Goal: Task Accomplishment & Management: Complete application form

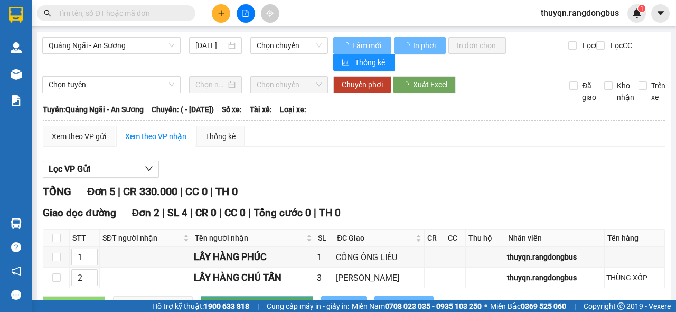
type input "[DATE]"
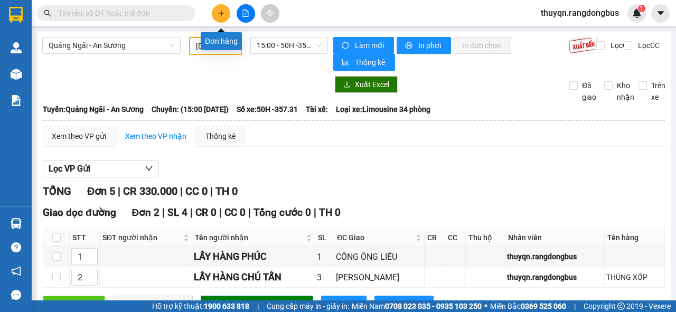
drag, startPoint x: 222, startPoint y: 10, endPoint x: 428, endPoint y: 15, distance: 206.1
click at [428, 15] on div "Kết quả tìm kiếm ( 0 ) Bộ lọc No Data thuyqn.rangdongbus 1" at bounding box center [338, 13] width 676 height 26
click at [219, 11] on icon "plus" at bounding box center [221, 13] width 7 height 7
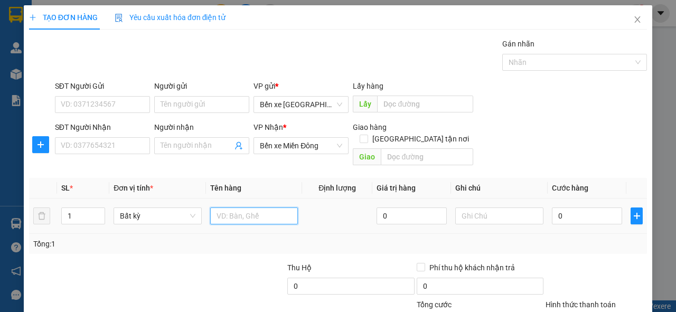
click at [240, 208] on input "text" at bounding box center [254, 216] width 88 height 17
type input "b"
type input "BAO"
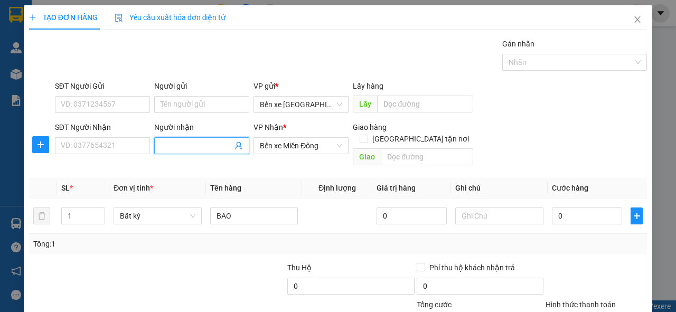
drag, startPoint x: 170, startPoint y: 144, endPoint x: 295, endPoint y: 170, distance: 127.4
click at [296, 178] on th "Tên hàng" at bounding box center [254, 188] width 97 height 21
click at [180, 144] on input "Người nhận" at bounding box center [197, 146] width 72 height 12
type input "DUYÊN"
click at [386, 148] on input "text" at bounding box center [427, 156] width 92 height 17
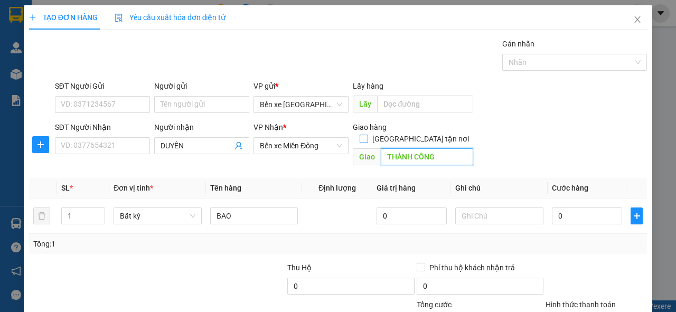
type input "THÀNH CÔNG"
click at [368, 135] on span at bounding box center [364, 139] width 8 height 8
click at [367, 135] on input "[GEOGRAPHIC_DATA] tận nơi" at bounding box center [363, 138] width 7 height 7
checkbox input "true"
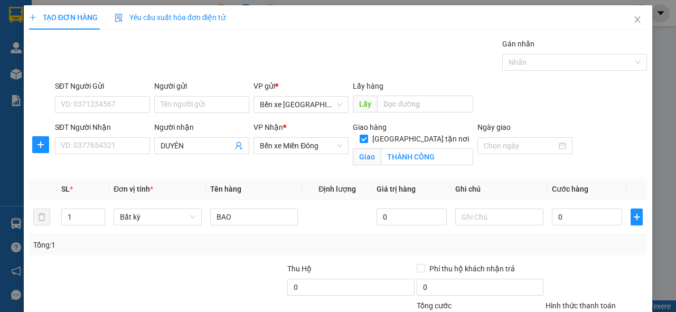
scroll to position [90, 0]
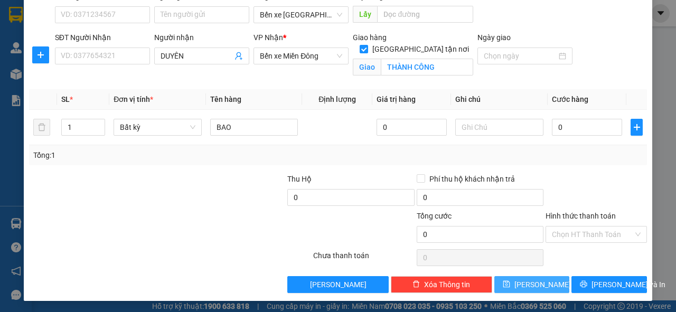
click at [531, 283] on span "[PERSON_NAME]" at bounding box center [542, 285] width 57 height 12
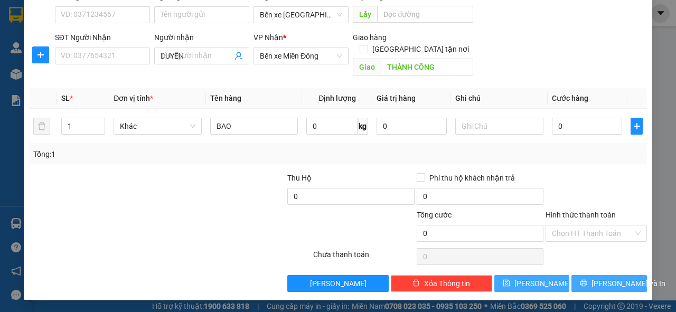
checkbox input "false"
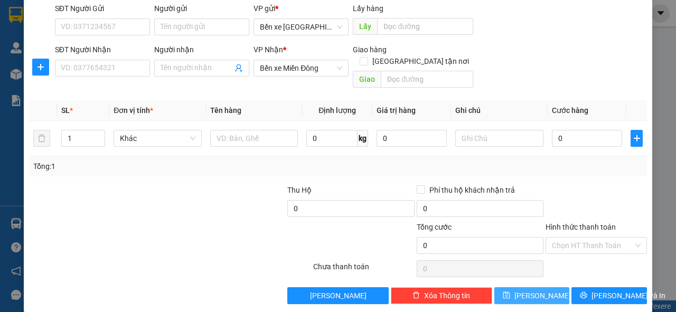
scroll to position [0, 0]
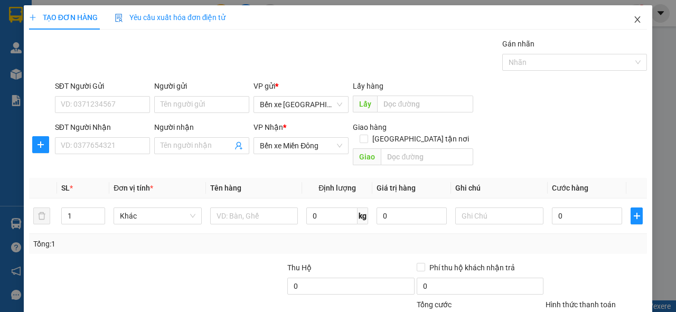
click at [633, 17] on icon "close" at bounding box center [637, 19] width 8 height 8
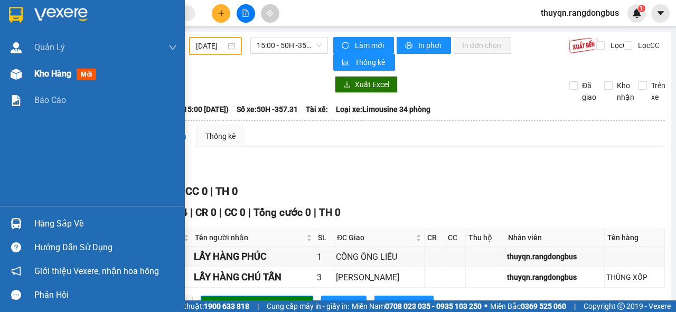
click at [44, 71] on span "Kho hàng" at bounding box center [52, 74] width 37 height 10
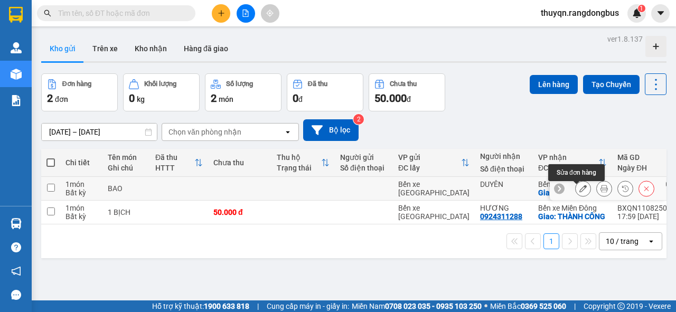
click at [579, 192] on icon at bounding box center [582, 188] width 7 height 7
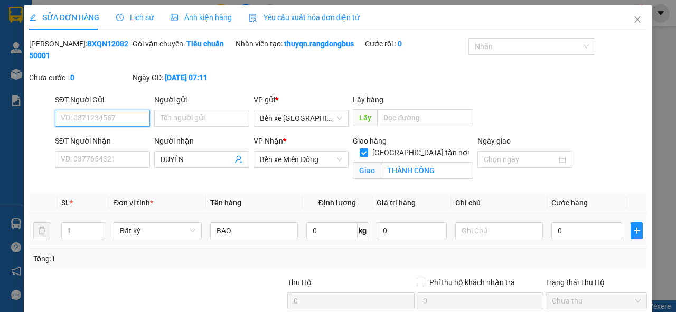
type input "DUYÊN"
checkbox input "true"
type input "THÀNH CÔNG"
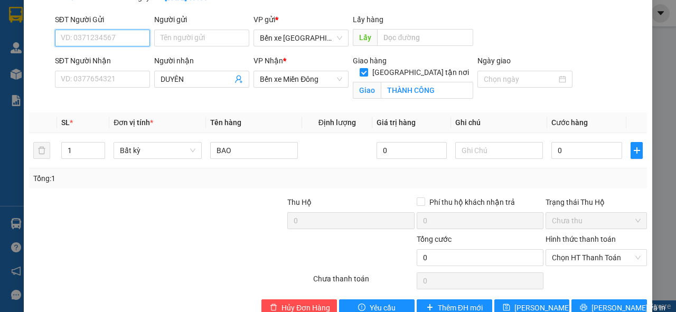
scroll to position [104, 0]
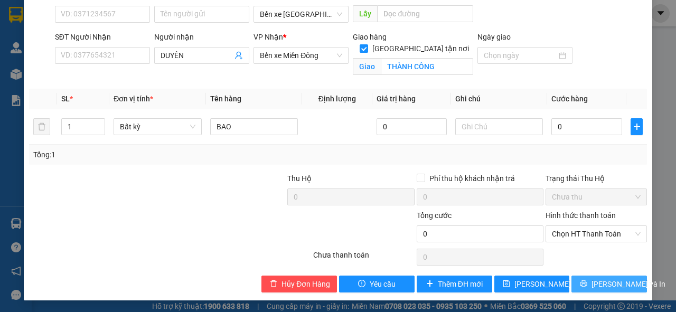
click at [596, 284] on span "[PERSON_NAME] và In" at bounding box center [629, 284] width 74 height 12
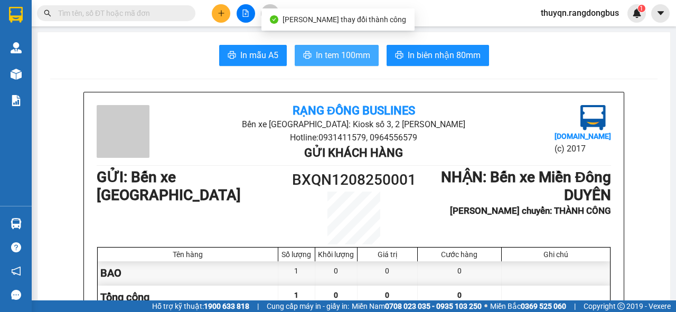
click at [335, 55] on span "In tem 100mm" at bounding box center [343, 55] width 54 height 13
